Goal: Ask a question: Seek information or help from site administrators or community

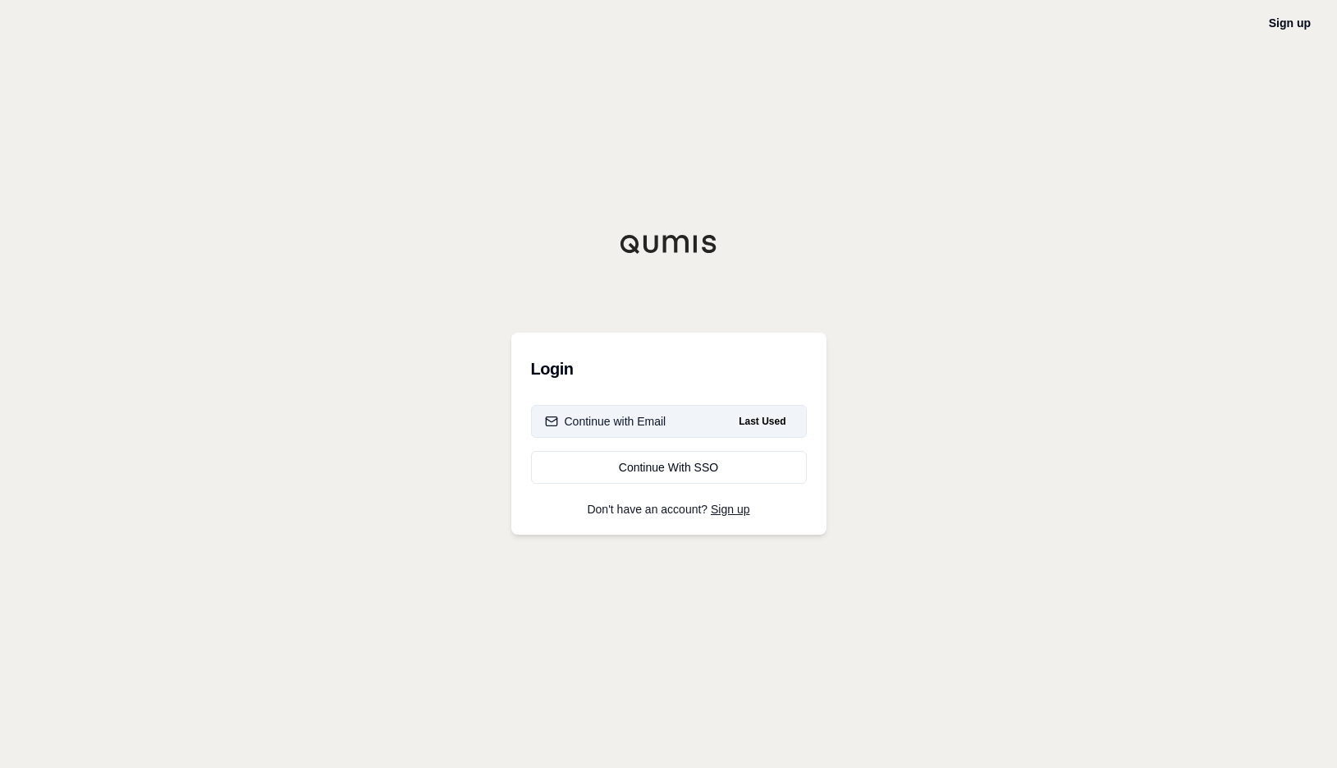
click at [635, 424] on div "Continue with Email" at bounding box center [605, 421] width 121 height 16
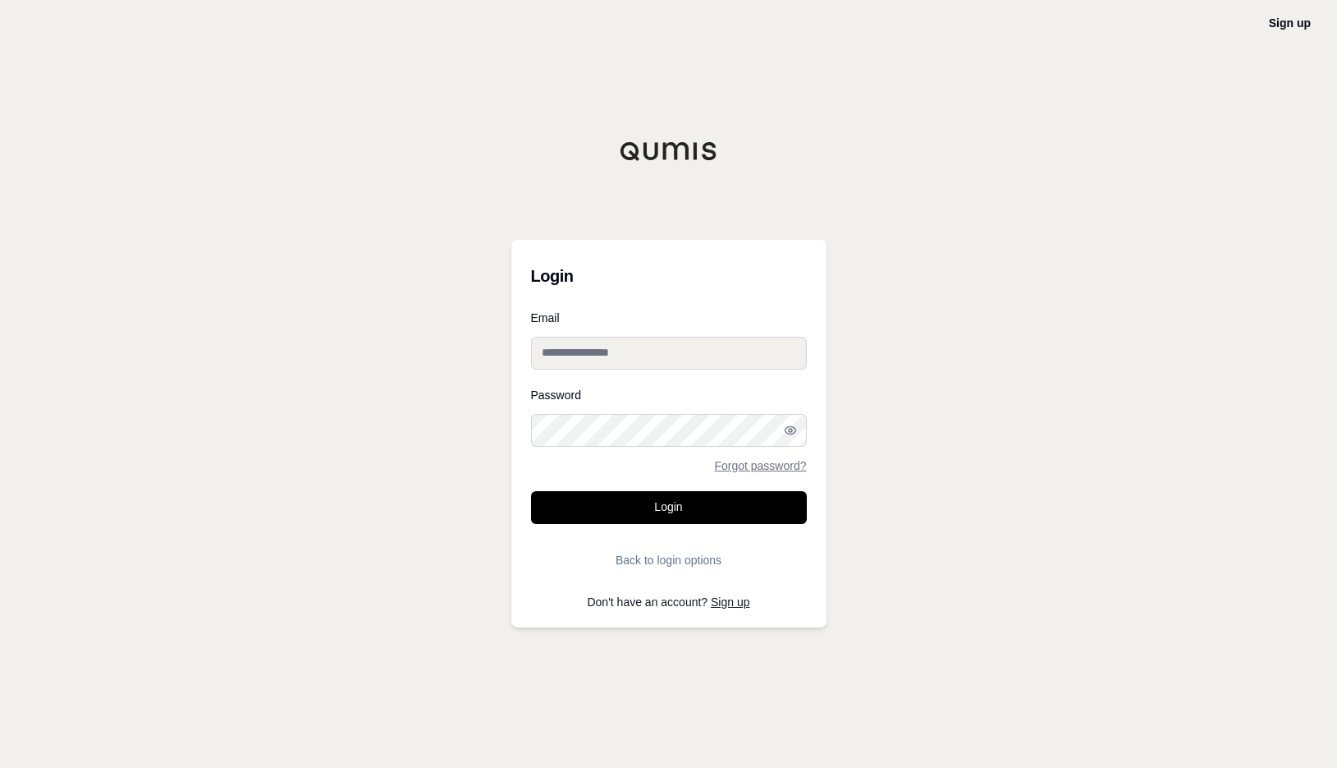
type input "**********"
click at [630, 498] on button "Login" at bounding box center [669, 507] width 276 height 33
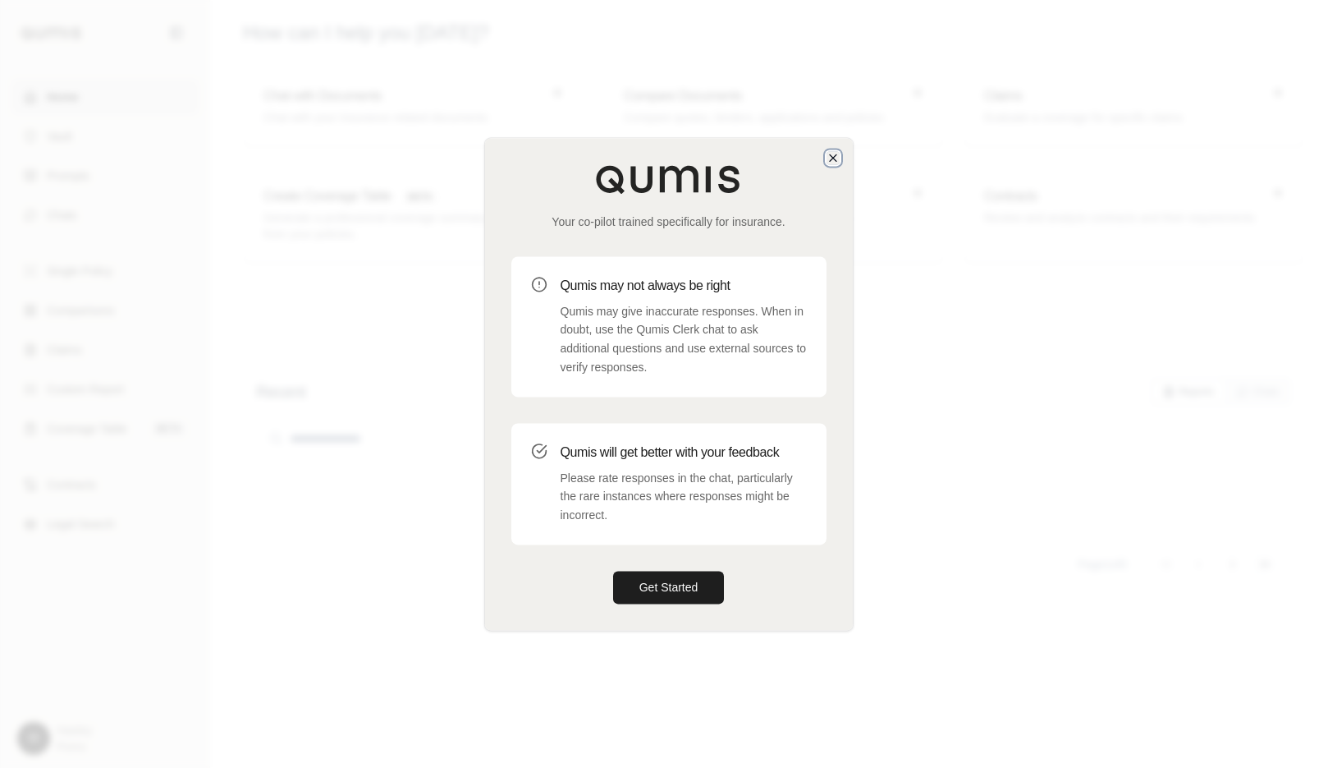
click at [835, 153] on icon "button" at bounding box center [833, 157] width 13 height 13
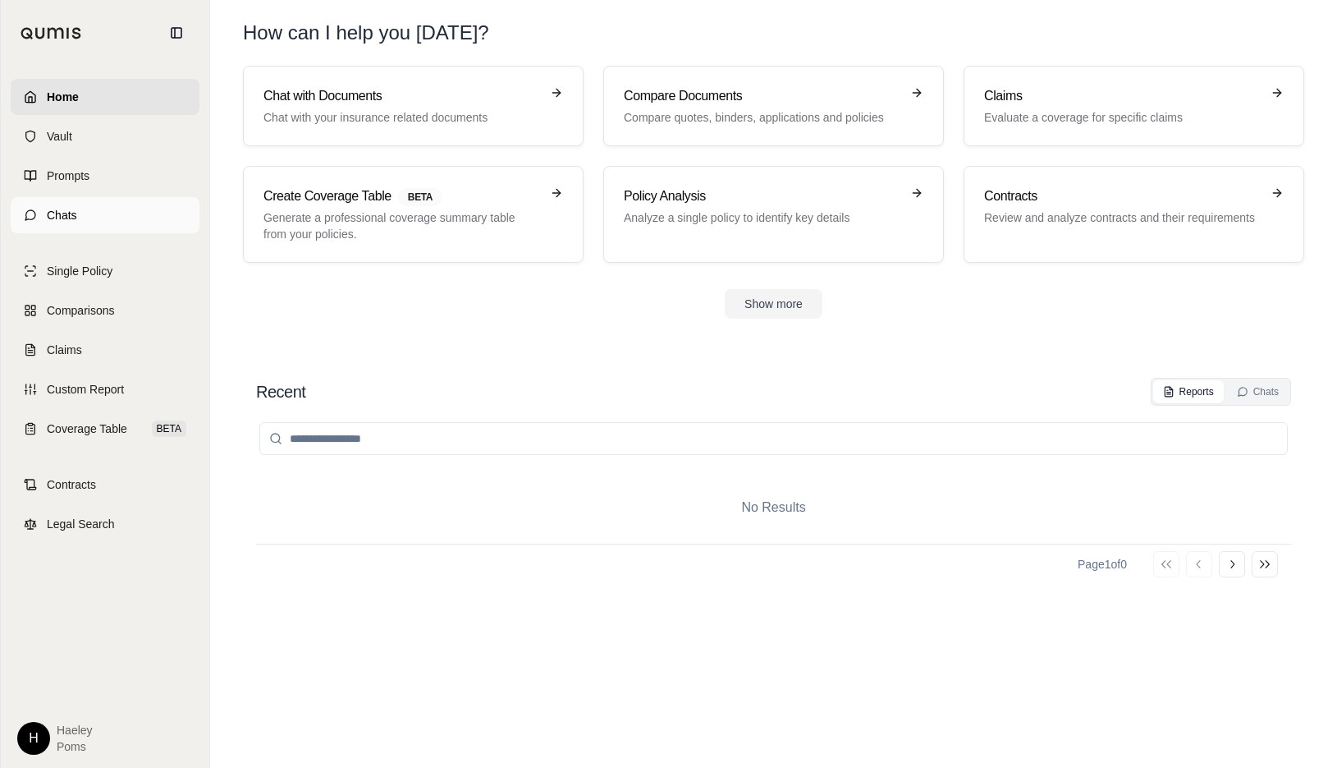
click at [108, 217] on link "Chats" at bounding box center [105, 215] width 189 height 36
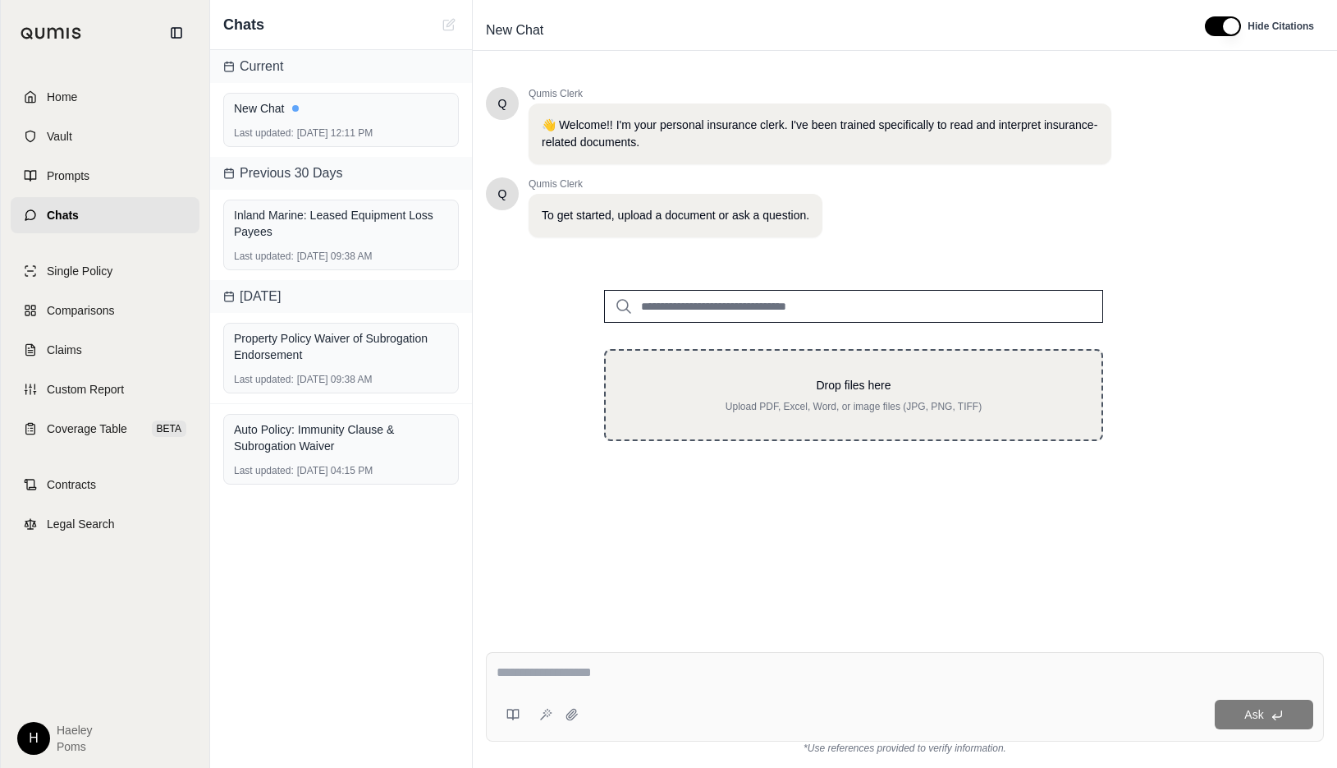
click at [796, 395] on div "Drop files here Upload PDF, Excel, Word, or image files (JPG, PNG, TIFF)" at bounding box center [853, 395] width 443 height 36
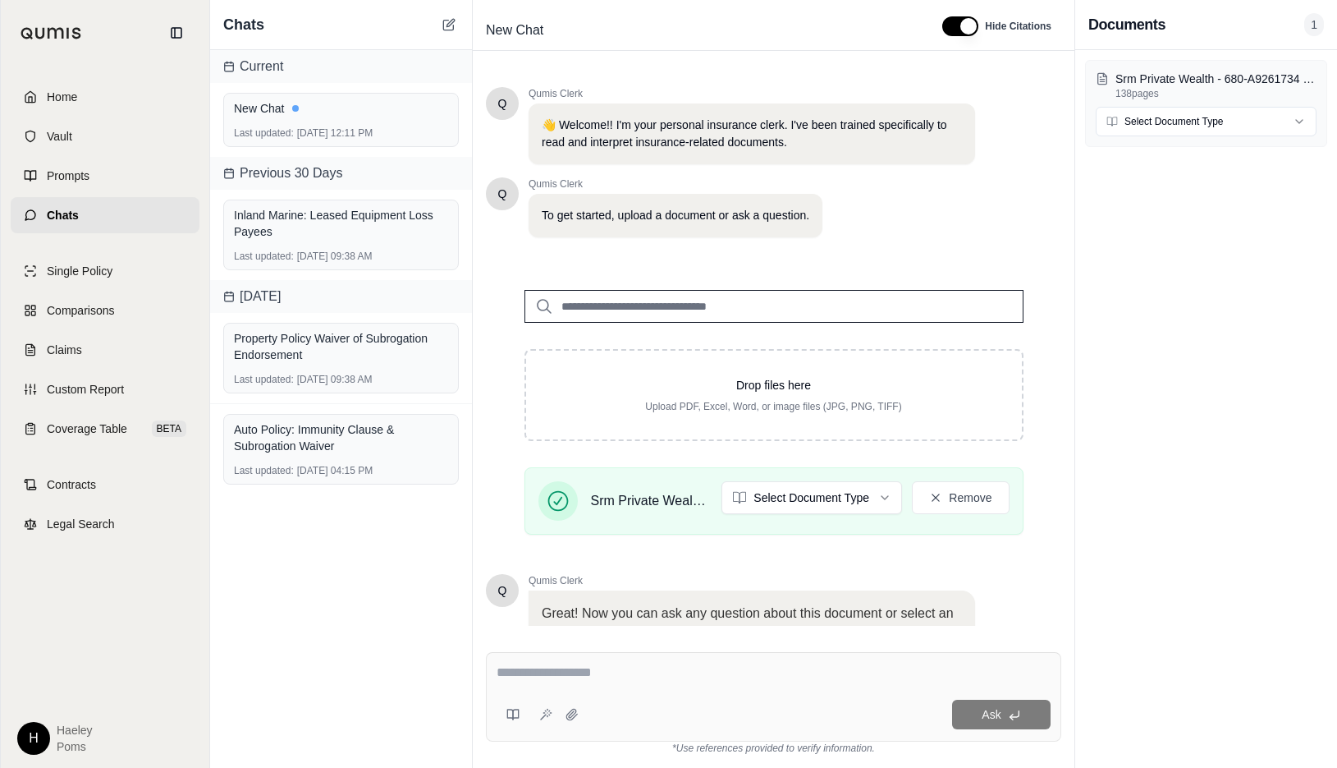
scroll to position [151, 0]
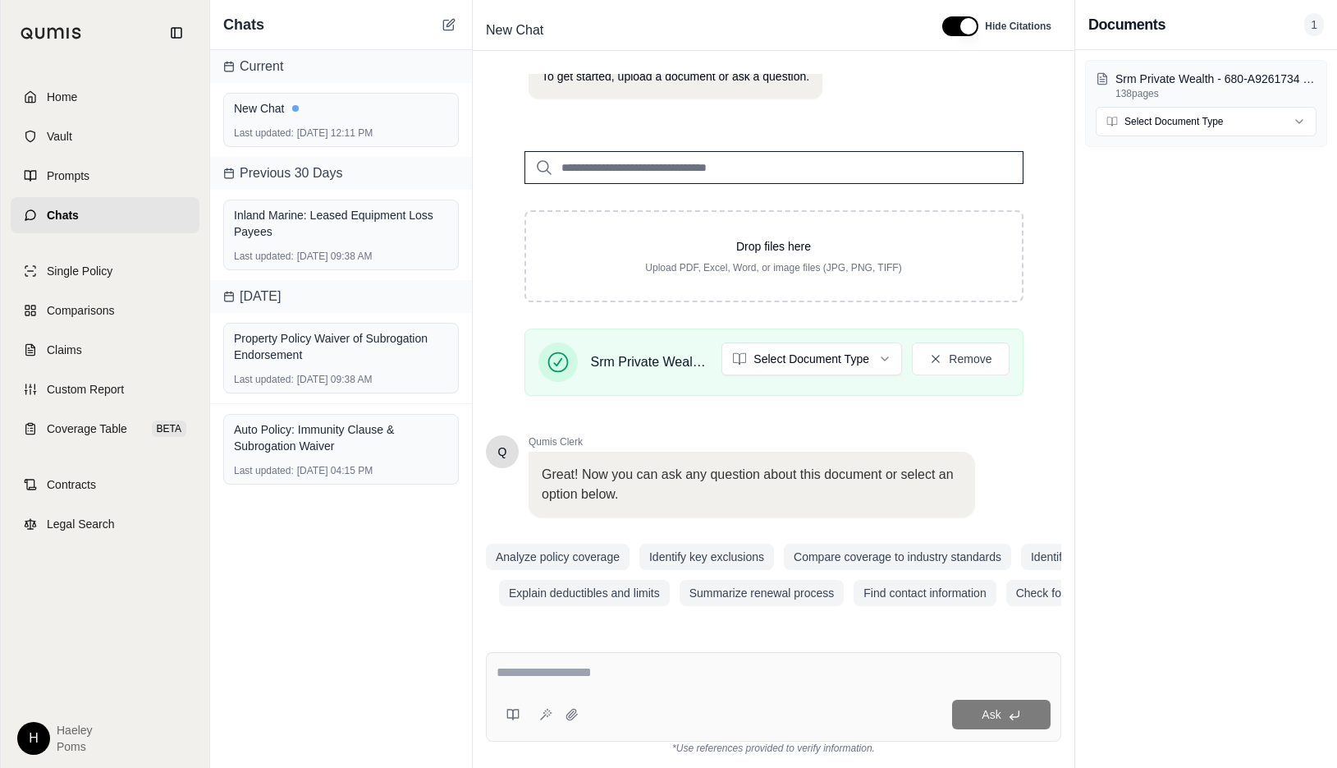
click at [581, 681] on textarea at bounding box center [774, 672] width 554 height 20
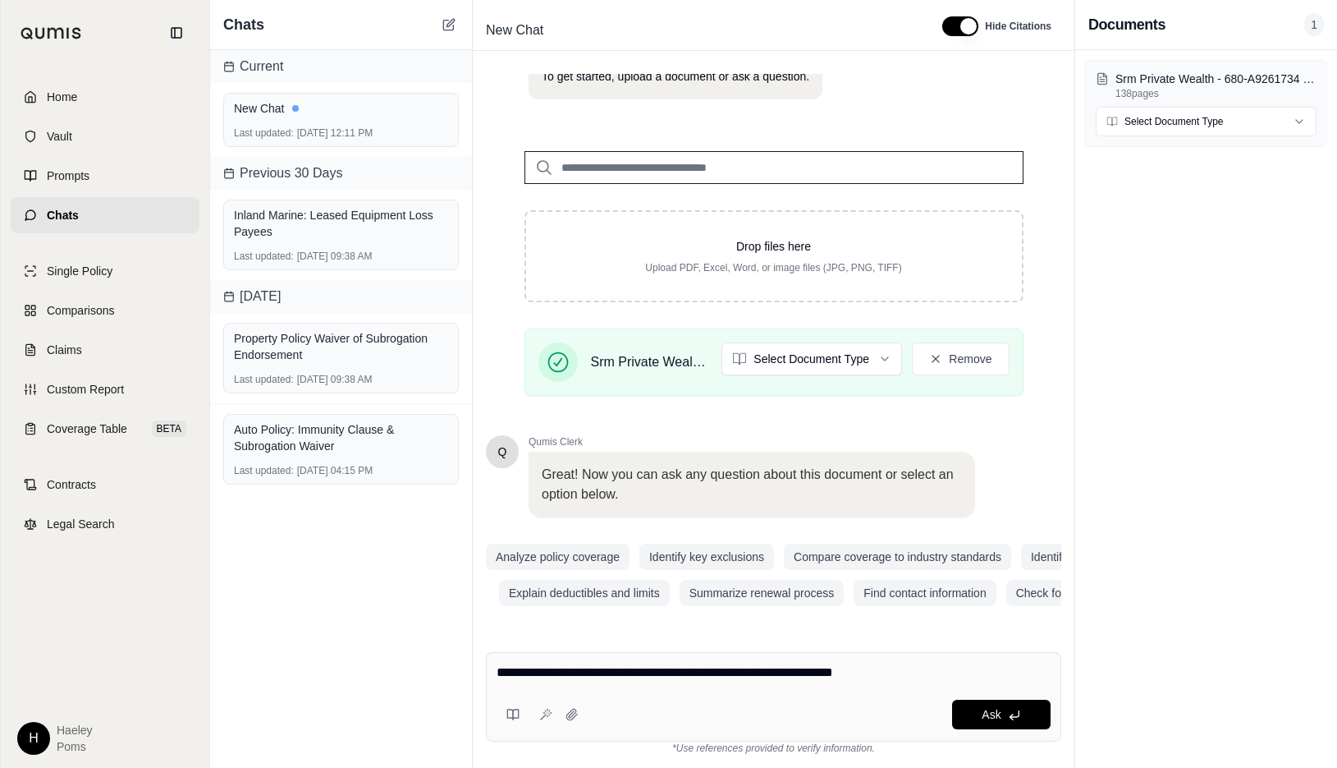
drag, startPoint x: 508, startPoint y: 669, endPoint x: 470, endPoint y: 665, distance: 38.8
click at [469, 671] on div "Chats Current New Chat Last updated: [DATE] 12:11 PM Previous 30 Days Inland Ma…" at bounding box center [773, 384] width 1127 height 768
type textarea "**********"
click at [971, 718] on button "Ask" at bounding box center [1001, 714] width 99 height 30
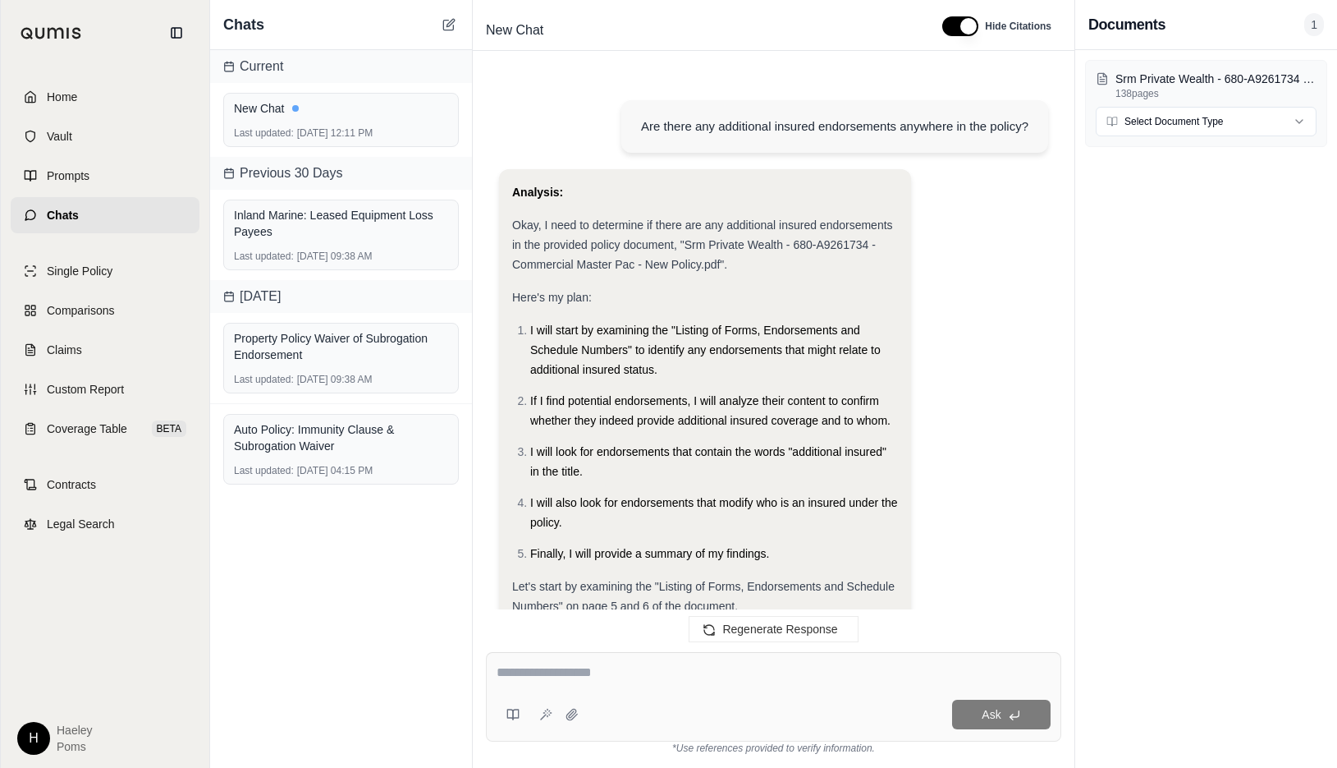
scroll to position [1241, 0]
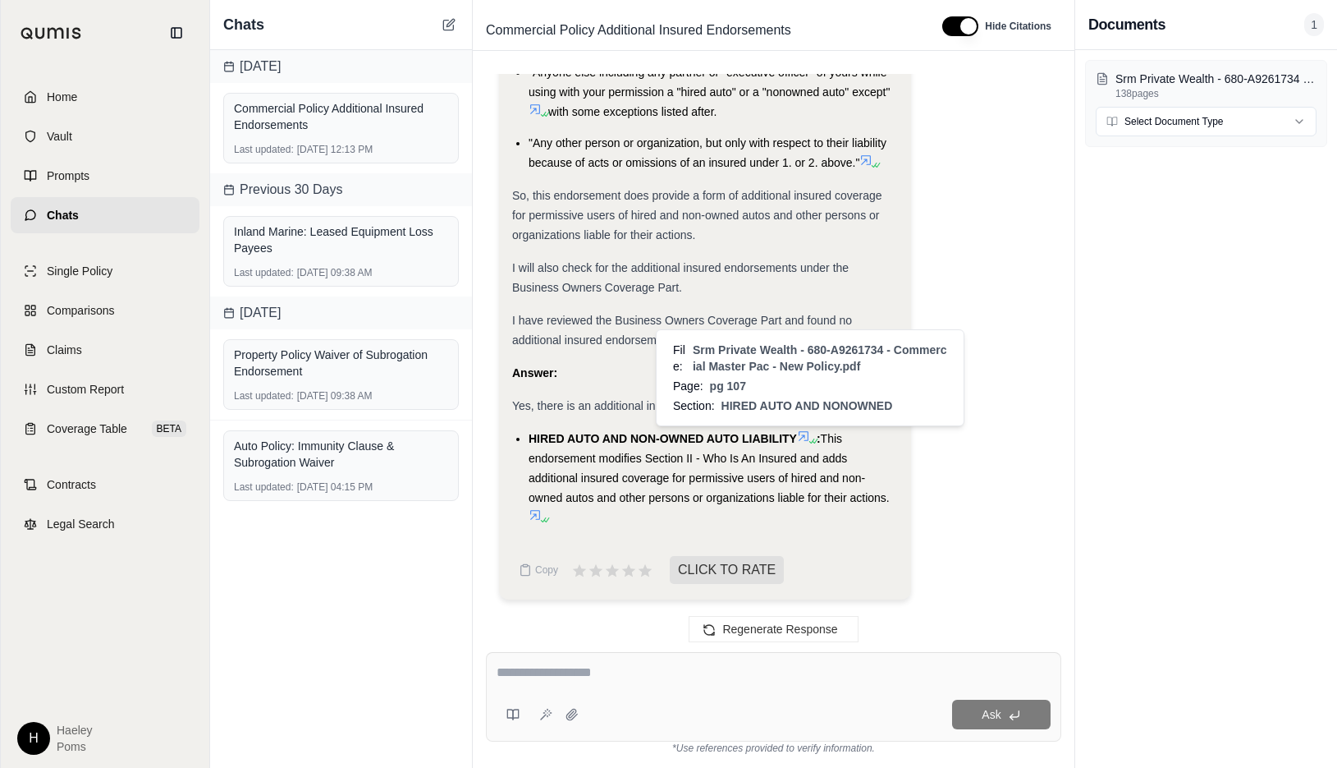
click at [805, 433] on icon at bounding box center [803, 435] width 13 height 13
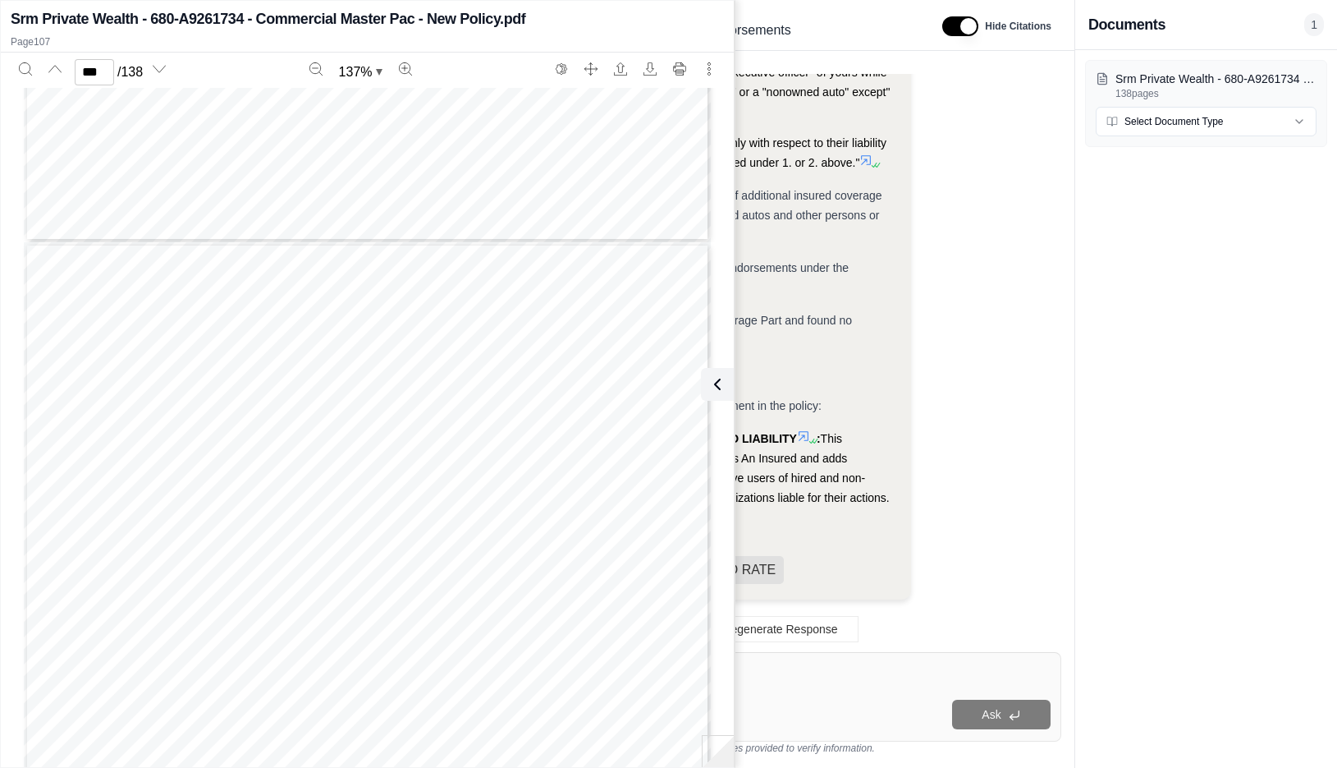
scroll to position [95076, 0]
type input "***"
click at [1059, 346] on div "Are there any additional insured endorsements anywhere in the policy? Analysis:…" at bounding box center [773, 350] width 575 height 552
click at [726, 383] on button at bounding box center [714, 384] width 33 height 33
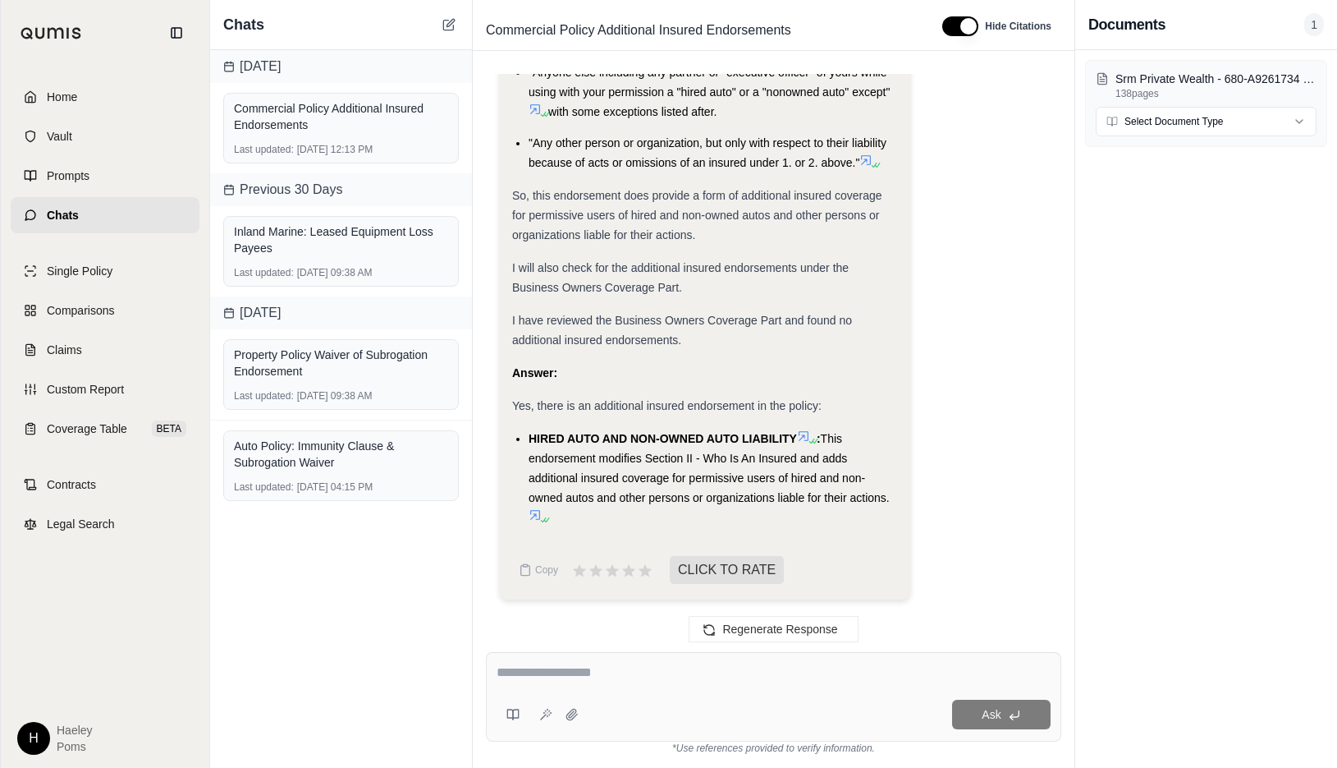
scroll to position [1241, 0]
click at [809, 438] on icon at bounding box center [812, 441] width 10 height 10
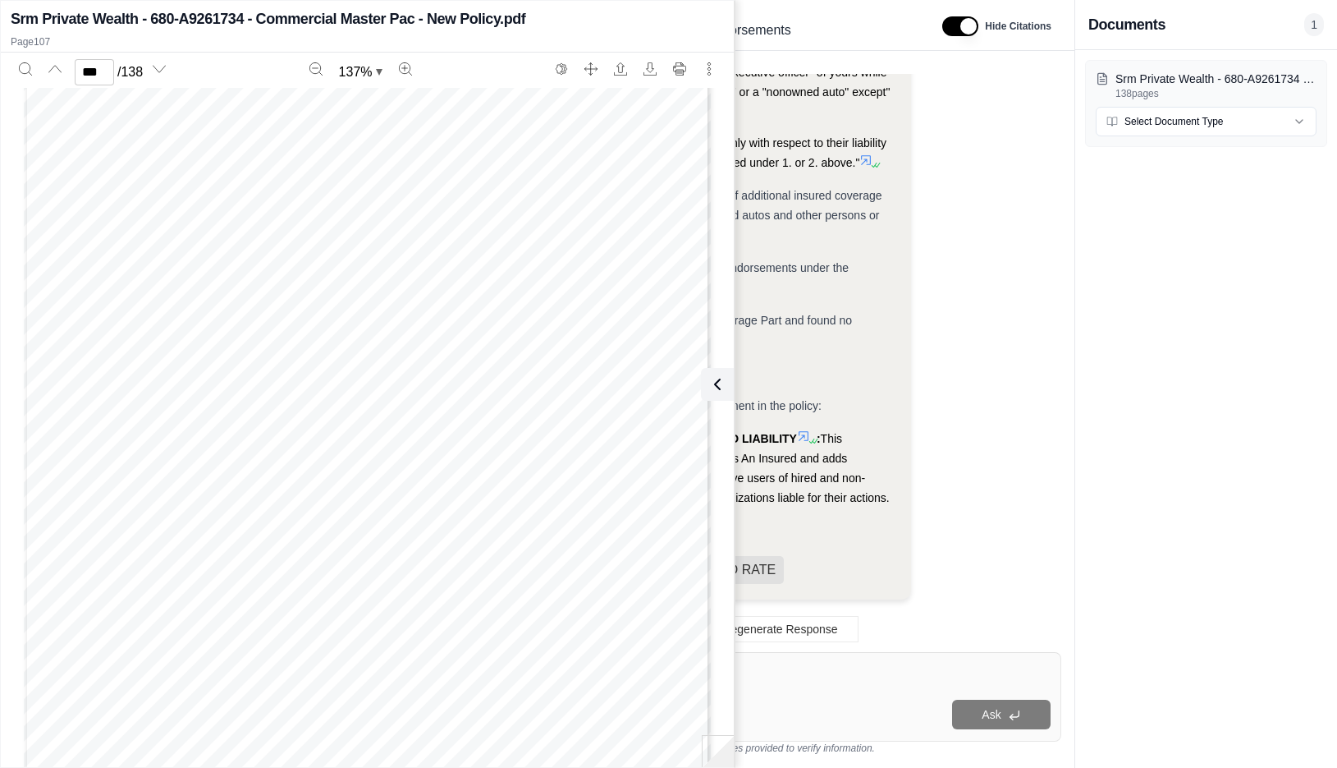
scroll to position [94419, 0]
click at [1269, 435] on div "Srm Private Wealth - 680-A9261734 - Commercial Master Pac - New Policy.pdf 138 …" at bounding box center [1206, 408] width 262 height 717
click at [1253, 607] on div "Srm Private Wealth - 680-A9261734 - Commercial Master Pac - New Policy.pdf 138 …" at bounding box center [1206, 408] width 262 height 717
click at [443, 436] on span "or lessee of a "nonowned auto" or any" at bounding box center [545, 434] width 209 height 11
type input "***"
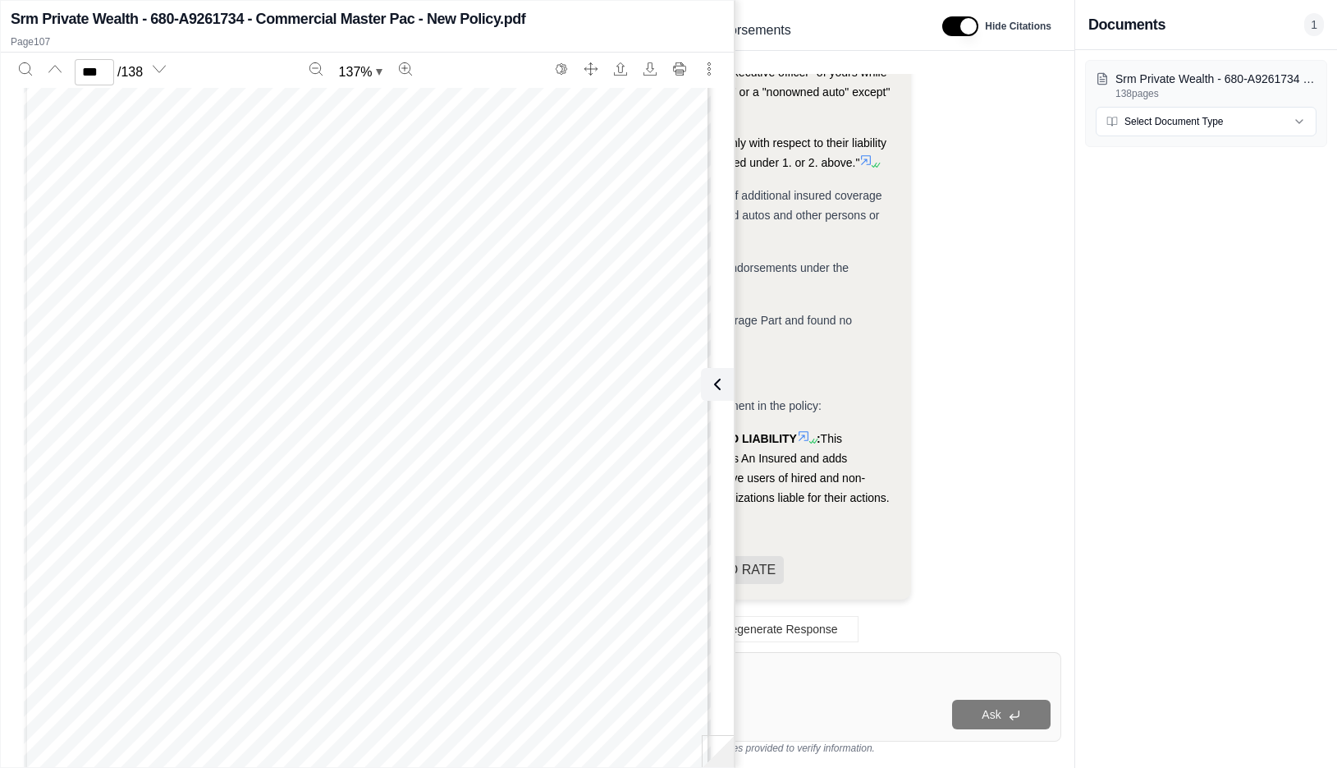
scroll to position [89658, 0]
click at [811, 699] on div "Ask" at bounding box center [774, 714] width 554 height 33
click at [772, 690] on div "Ask" at bounding box center [773, 696] width 575 height 89
click at [716, 393] on icon at bounding box center [714, 384] width 20 height 20
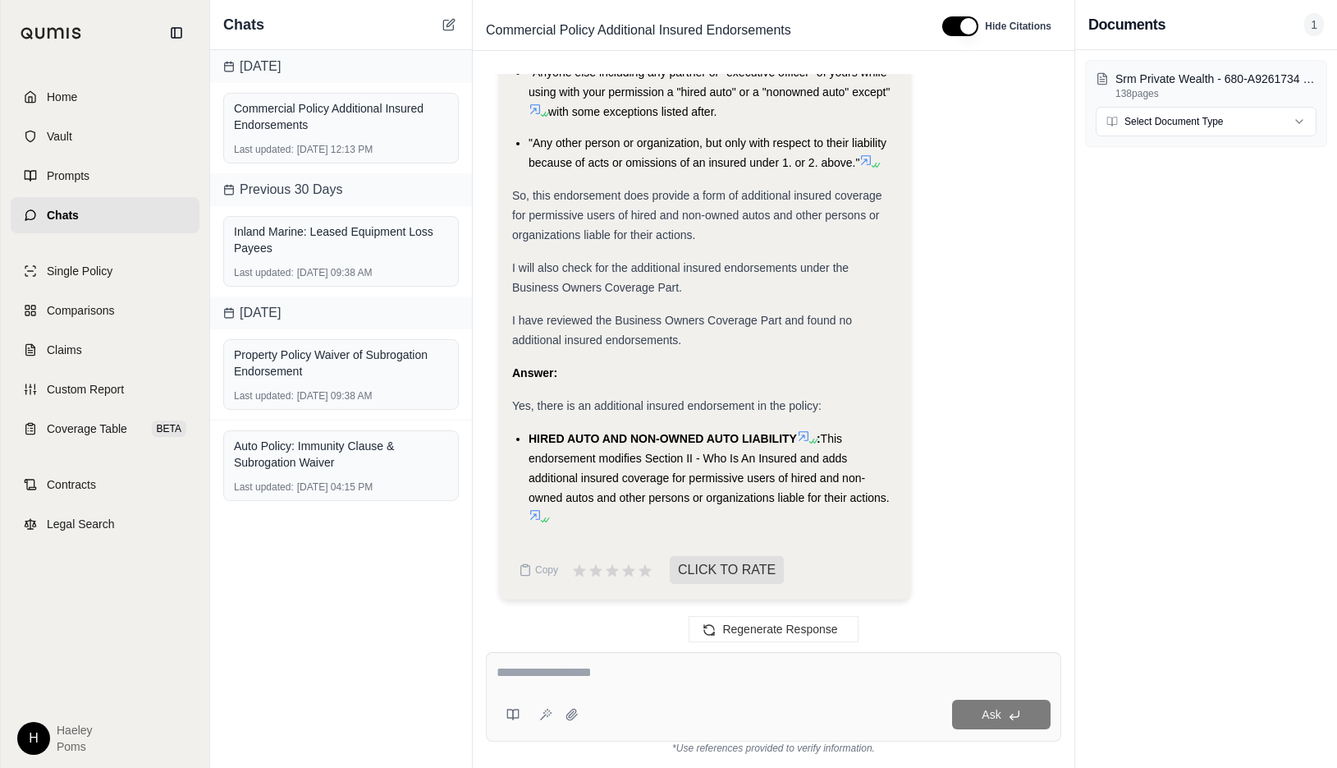
click at [707, 670] on textarea at bounding box center [774, 672] width 554 height 20
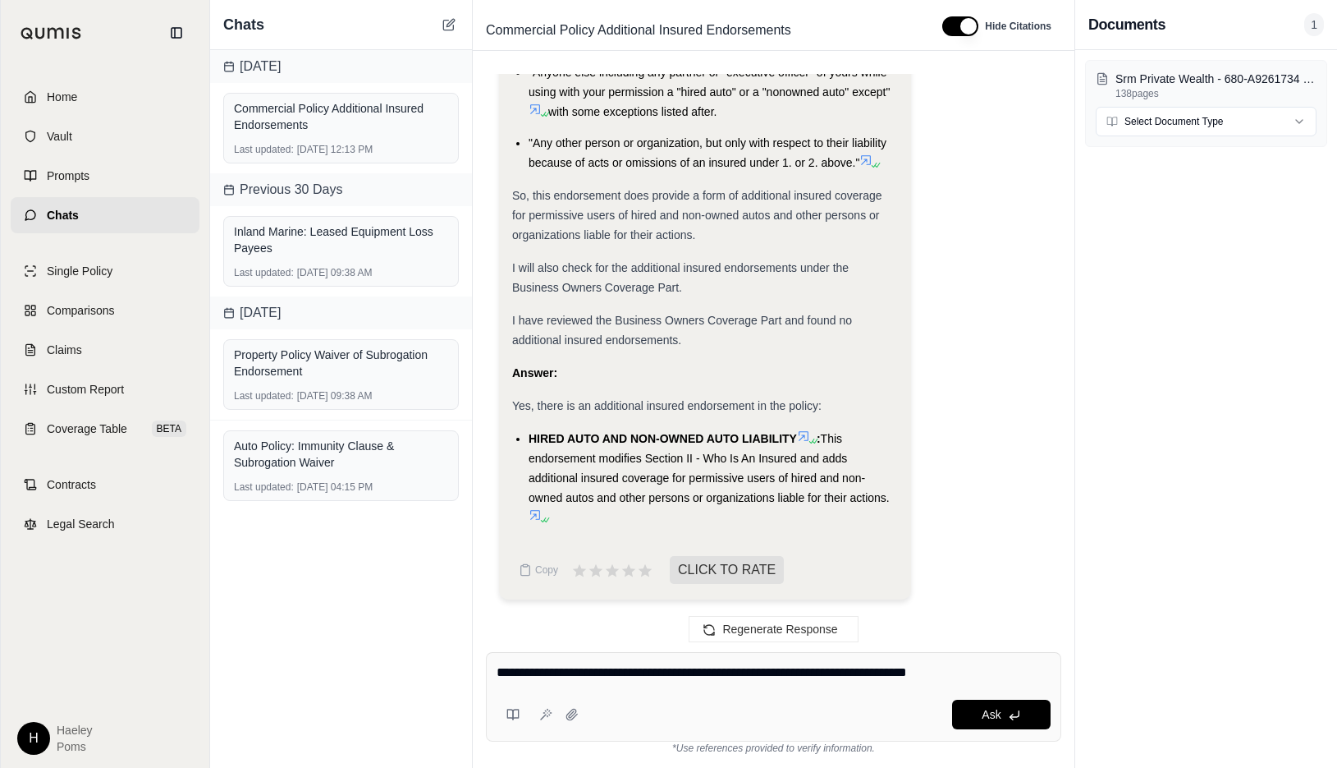
type textarea "**********"
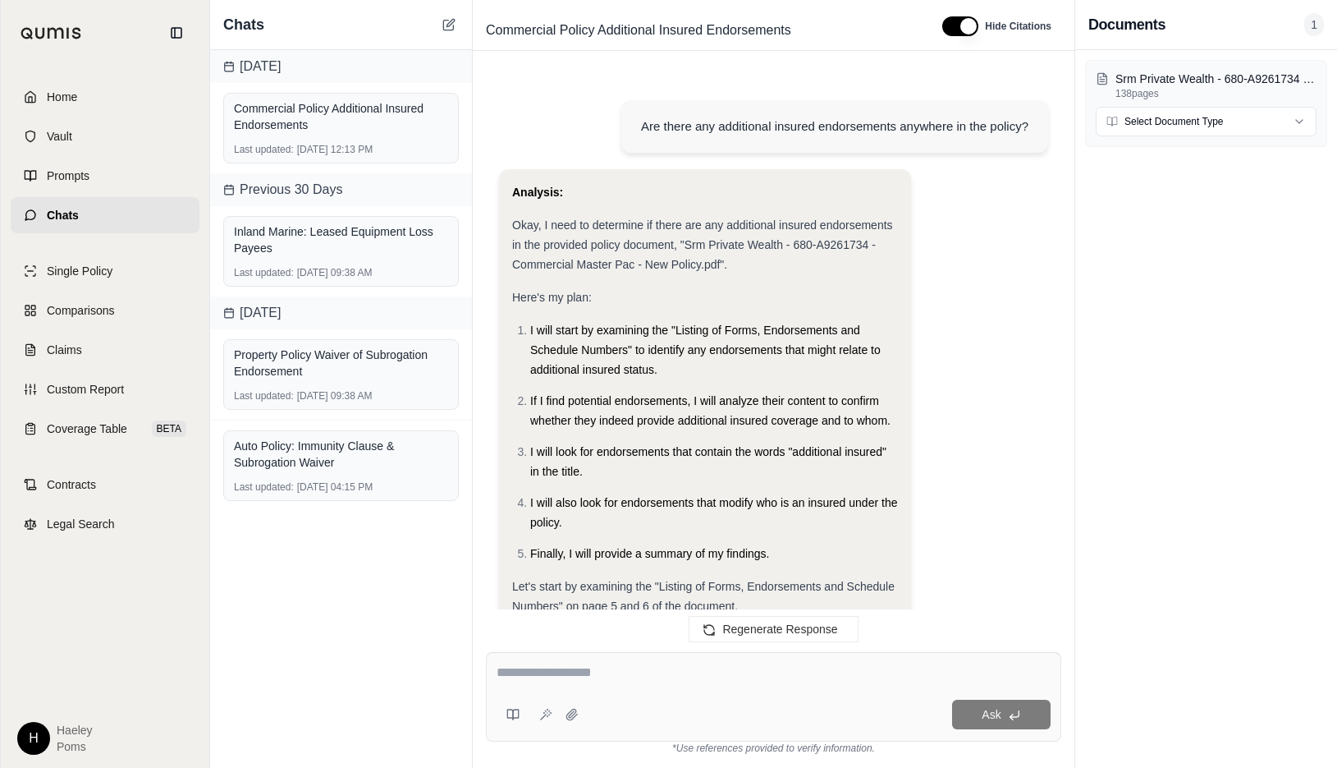
scroll to position [2589, 0]
